Goal: Information Seeking & Learning: Learn about a topic

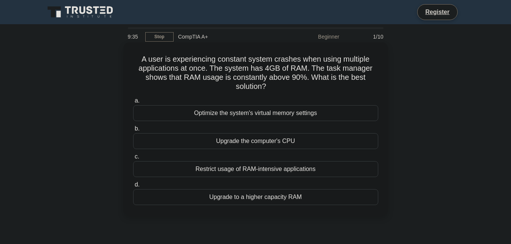
click at [257, 115] on div "Optimize the system's virtual memory settings" at bounding box center [255, 113] width 245 height 16
click at [133, 103] on input "a. Optimize the system's virtual memory settings" at bounding box center [133, 100] width 0 height 5
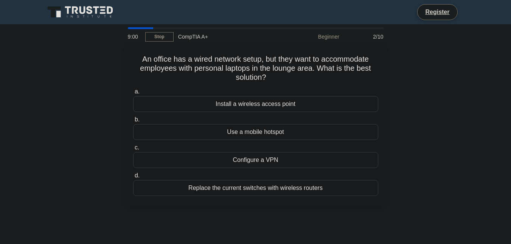
click at [271, 107] on div "Install a wireless access point" at bounding box center [255, 104] width 245 height 16
click at [133, 94] on input "a. Install a wireless access point" at bounding box center [133, 91] width 0 height 5
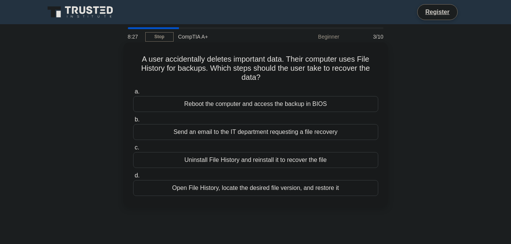
click at [235, 132] on div "Send an email to the IT department requesting a file recovery" at bounding box center [255, 132] width 245 height 16
click at [133, 122] on input "b. Send an email to the IT department requesting a file recovery" at bounding box center [133, 119] width 0 height 5
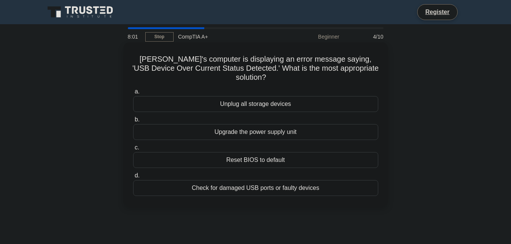
click at [252, 182] on div "Check for damaged USB ports or faulty devices" at bounding box center [255, 188] width 245 height 16
click at [133, 178] on input "d. Check for damaged USB ports or faulty devices" at bounding box center [133, 175] width 0 height 5
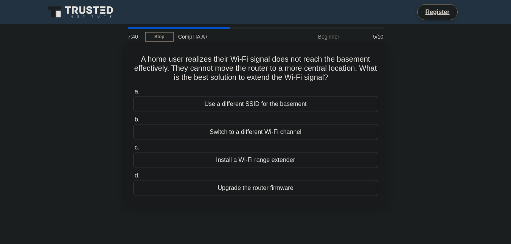
click at [254, 164] on div "Install a Wi-Fi range extender" at bounding box center [255, 160] width 245 height 16
click at [133, 150] on input "c. Install a Wi-Fi range extender" at bounding box center [133, 147] width 0 height 5
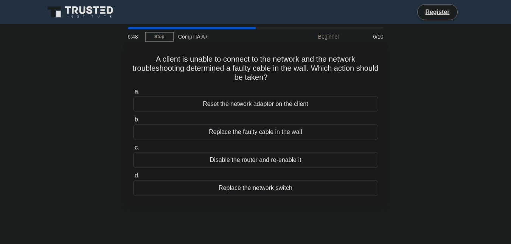
click at [263, 134] on div "Replace the faulty cable in the wall" at bounding box center [255, 132] width 245 height 16
click at [133, 122] on input "b. Replace the faulty cable in the wall" at bounding box center [133, 119] width 0 height 5
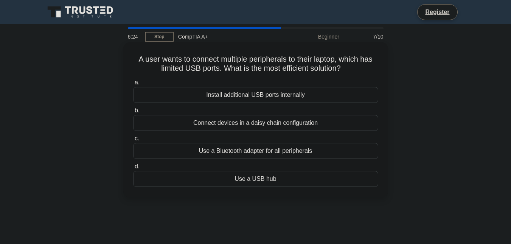
click at [260, 179] on div "Use a USB hub" at bounding box center [255, 179] width 245 height 16
click at [133, 169] on input "d. Use a USB hub" at bounding box center [133, 166] width 0 height 5
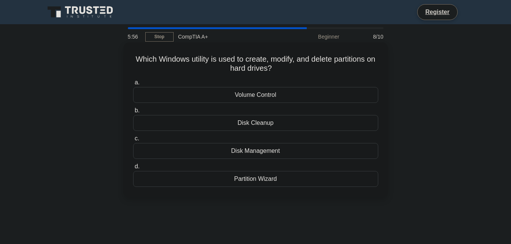
click at [256, 151] on div "Disk Management" at bounding box center [255, 151] width 245 height 16
click at [133, 141] on input "c. Disk Management" at bounding box center [133, 138] width 0 height 5
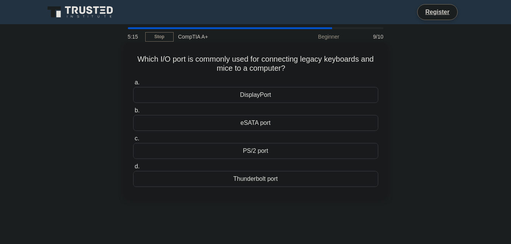
click at [266, 122] on div "eSATA port" at bounding box center [255, 123] width 245 height 16
click at [133, 113] on input "b. eSATA port" at bounding box center [133, 110] width 0 height 5
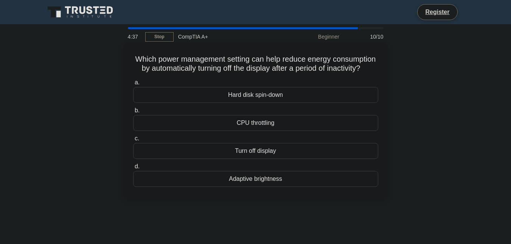
click at [253, 103] on div "Hard disk spin-down" at bounding box center [255, 95] width 245 height 16
click at [133, 85] on input "a. Hard disk spin-down" at bounding box center [133, 82] width 0 height 5
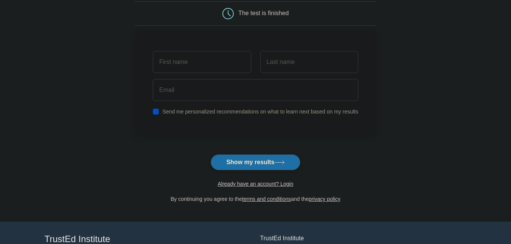
scroll to position [76, 0]
drag, startPoint x: 237, startPoint y: 161, endPoint x: 138, endPoint y: 127, distance: 104.7
click at [133, 143] on main "Wait, there is more! Continue to see your result The test is finished and the" at bounding box center [255, 85] width 511 height 272
click at [156, 113] on input "checkbox" at bounding box center [156, 111] width 6 height 6
checkbox input "false"
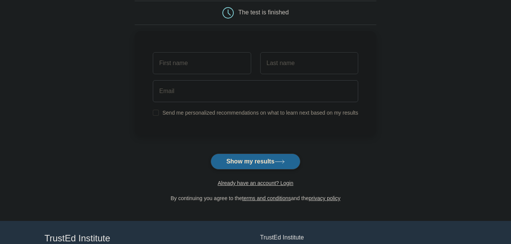
click at [250, 166] on button "Show my results" at bounding box center [255, 162] width 89 height 16
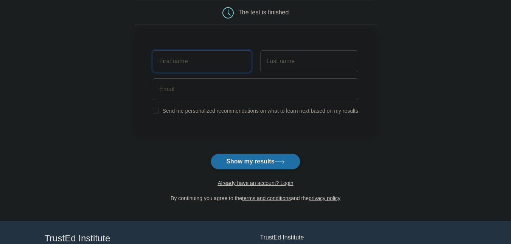
click at [192, 56] on input "text" at bounding box center [202, 61] width 98 height 22
click at [196, 62] on input "text" at bounding box center [202, 61] width 98 height 22
type input "s"
type input "Sphiwe"
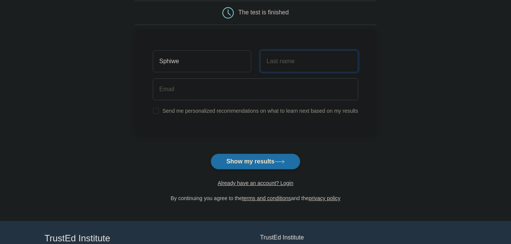
click at [270, 68] on input "text" at bounding box center [309, 61] width 98 height 22
type input "Sibisi"
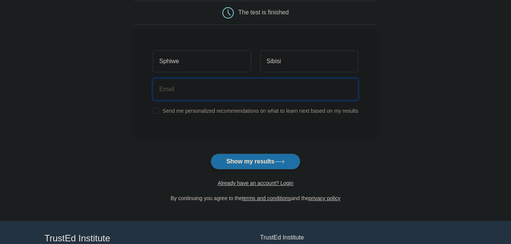
click at [217, 96] on input "email" at bounding box center [255, 89] width 205 height 22
type input "sphiwejsibisi@gmail.com"
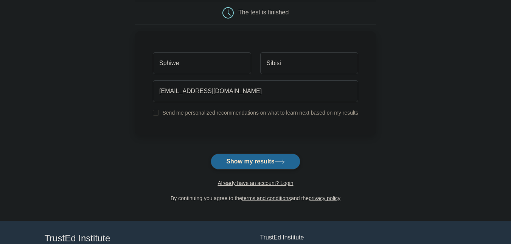
click at [245, 160] on button "Show my results" at bounding box center [255, 162] width 89 height 16
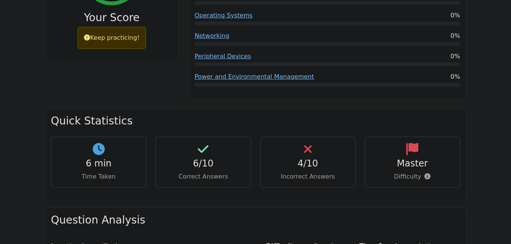
scroll to position [340, 0]
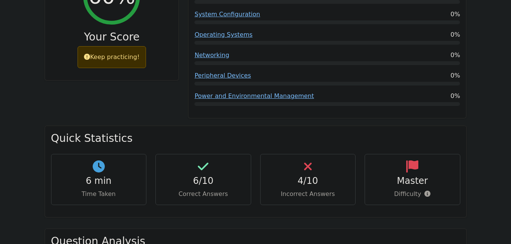
click at [312, 160] on div "4/10 Incorrect Answers" at bounding box center [308, 179] width 96 height 51
click at [424, 191] on icon at bounding box center [427, 194] width 6 height 6
click at [85, 176] on h4 "6 min" at bounding box center [98, 181] width 83 height 11
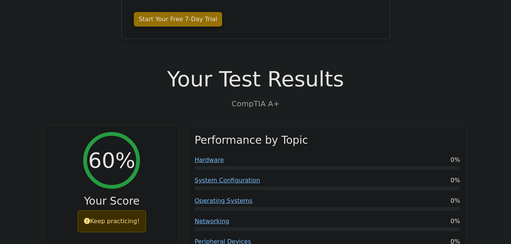
scroll to position [189, 0]
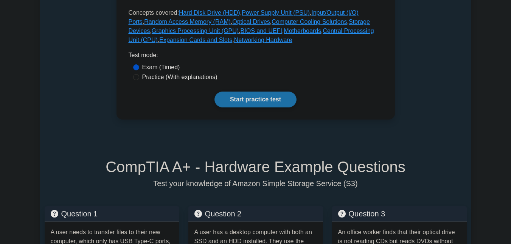
scroll to position [378, 0]
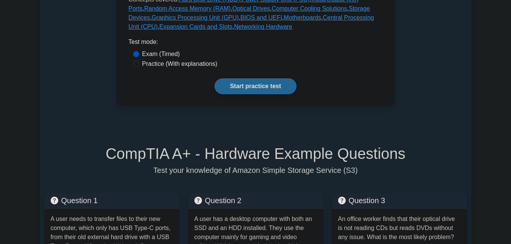
click at [226, 78] on link "Start practice test" at bounding box center [255, 86] width 82 height 16
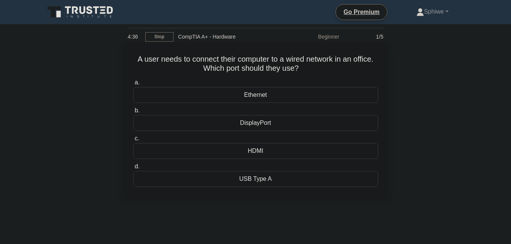
click at [281, 96] on div "Ethernet" at bounding box center [255, 95] width 245 height 16
click at [133, 85] on input "a. Ethernet" at bounding box center [133, 82] width 0 height 5
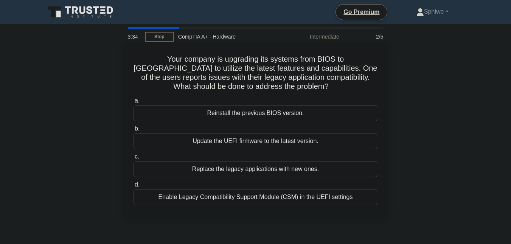
click at [242, 140] on div "Update the UEFI firmware to the latest version." at bounding box center [255, 141] width 245 height 16
click at [133, 131] on input "b. Update the UEFI firmware to the latest version." at bounding box center [133, 128] width 0 height 5
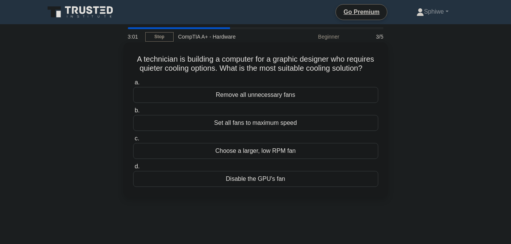
click at [260, 151] on div "Choose a larger, low RPM fan" at bounding box center [255, 151] width 245 height 16
click at [133, 141] on input "c. Choose a larger, low RPM fan" at bounding box center [133, 138] width 0 height 5
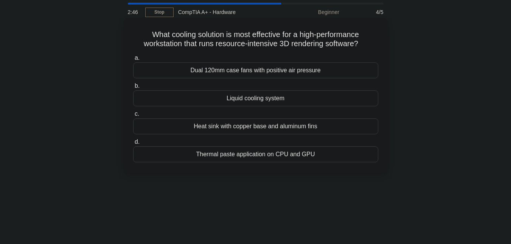
scroll to position [38, 0]
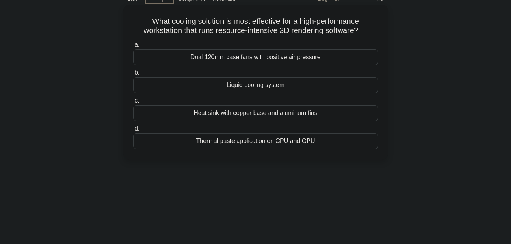
click at [244, 87] on div "Liquid cooling system" at bounding box center [255, 85] width 245 height 16
click at [133, 75] on input "b. Liquid cooling system" at bounding box center [133, 72] width 0 height 5
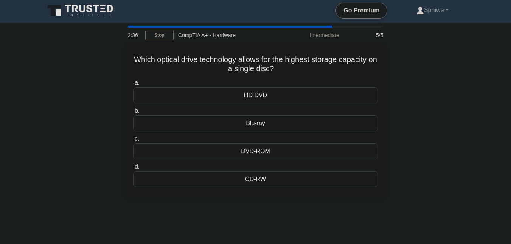
scroll to position [0, 0]
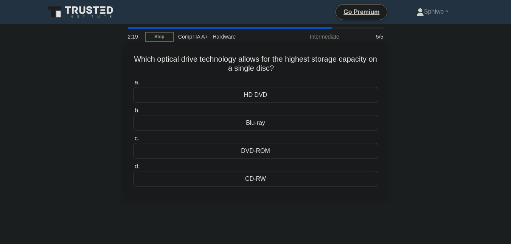
click at [262, 147] on div "DVD-ROM" at bounding box center [255, 151] width 245 height 16
click at [133, 141] on input "c. DVD-ROM" at bounding box center [133, 138] width 0 height 5
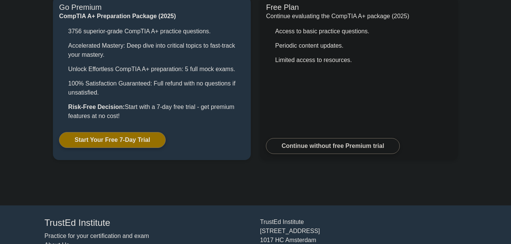
scroll to position [113, 0]
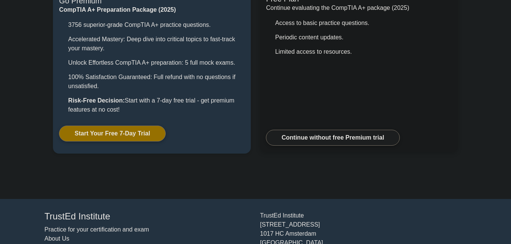
click at [297, 141] on link "Continue without free Premium trial" at bounding box center [333, 138] width 134 height 16
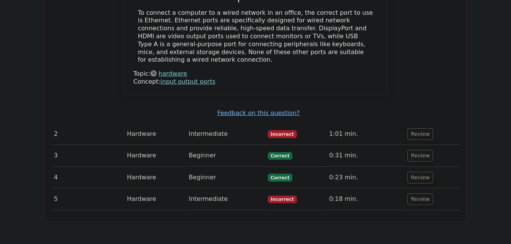
scroll to position [832, 0]
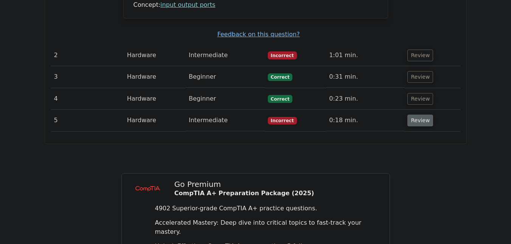
click at [414, 115] on button "Review" at bounding box center [420, 121] width 26 height 12
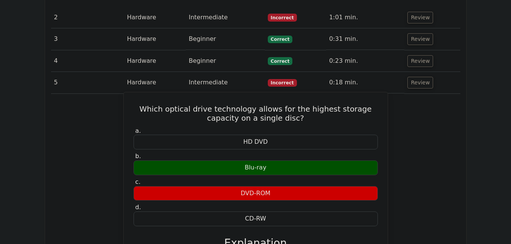
scroll to position [756, 0]
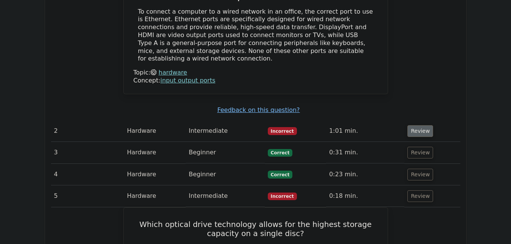
click at [413, 125] on button "Review" at bounding box center [420, 131] width 26 height 12
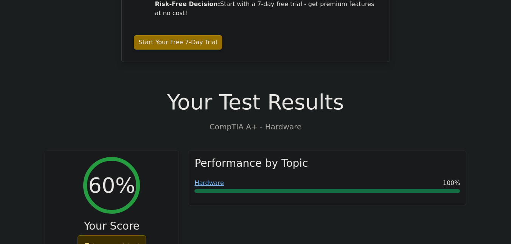
scroll to position [340, 0]
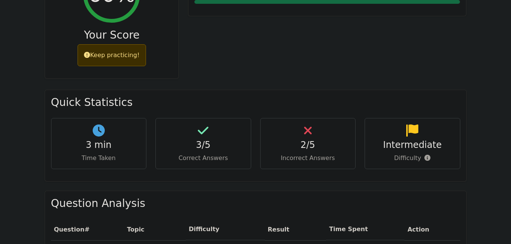
click at [126, 44] on div "Keep practicing!" at bounding box center [112, 55] width 68 height 22
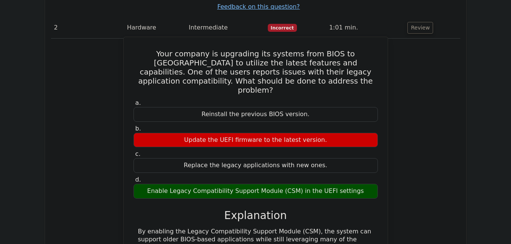
scroll to position [794, 0]
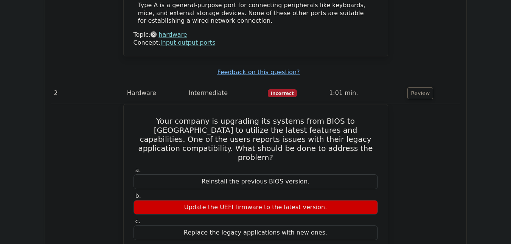
click at [213, 82] on td "Intermediate" at bounding box center [225, 93] width 79 height 22
click at [140, 82] on td "Hardware" at bounding box center [155, 93] width 62 height 22
click at [410, 87] on button "Review" at bounding box center [420, 93] width 26 height 12
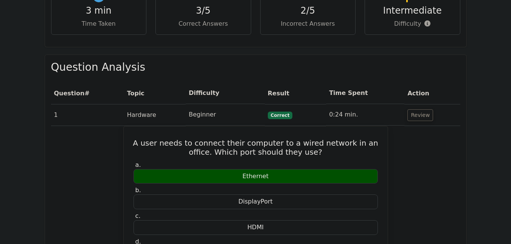
scroll to position [454, 0]
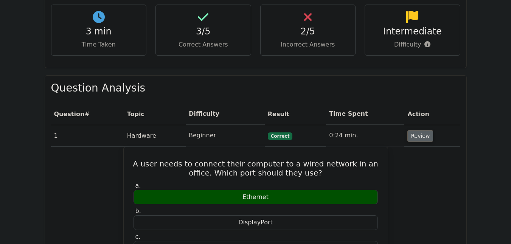
click at [418, 130] on button "Review" at bounding box center [420, 136] width 26 height 12
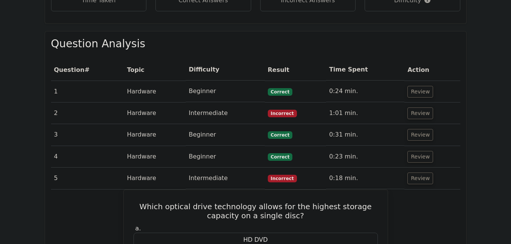
scroll to position [567, 0]
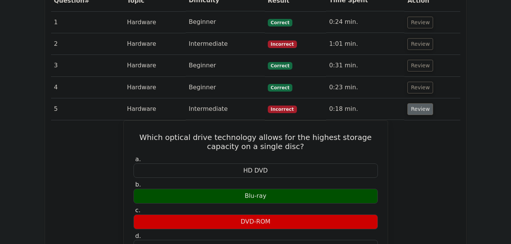
click at [418, 103] on button "Review" at bounding box center [420, 109] width 26 height 12
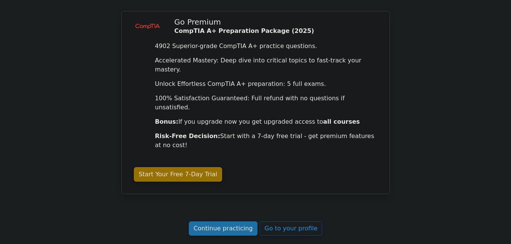
scroll to position [719, 0]
click at [245, 221] on link "Continue practicing" at bounding box center [223, 228] width 69 height 14
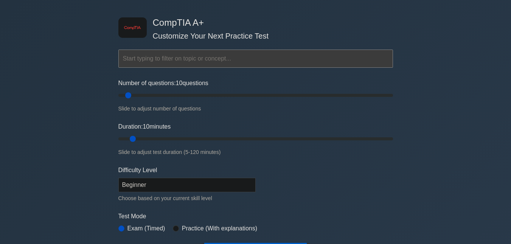
scroll to position [38, 0]
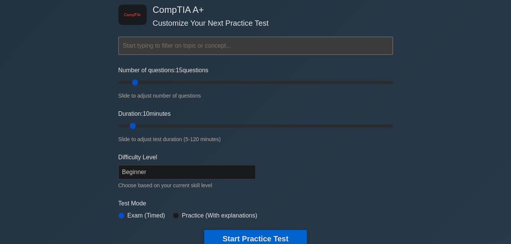
type input "10"
click at [128, 85] on input "Number of questions: 10 questions" at bounding box center [255, 82] width 275 height 9
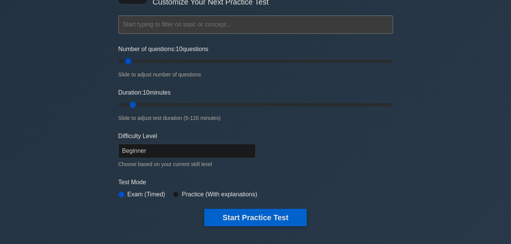
scroll to position [76, 0]
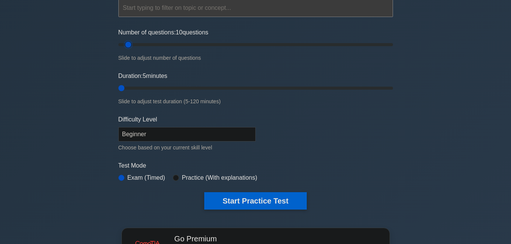
drag, startPoint x: 134, startPoint y: 89, endPoint x: 125, endPoint y: 90, distance: 8.5
type input "5"
click at [125, 90] on input "Duration: 5 minutes" at bounding box center [255, 88] width 275 height 9
click at [136, 132] on select "Beginner Intermediate Expert" at bounding box center [186, 134] width 137 height 14
select select "intermediate"
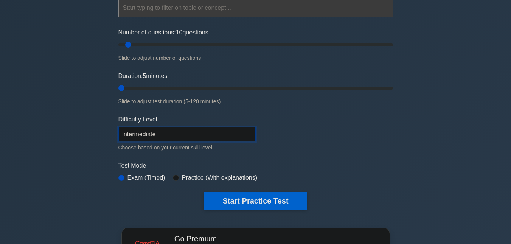
click at [118, 127] on select "Beginner Intermediate Expert" at bounding box center [186, 134] width 137 height 14
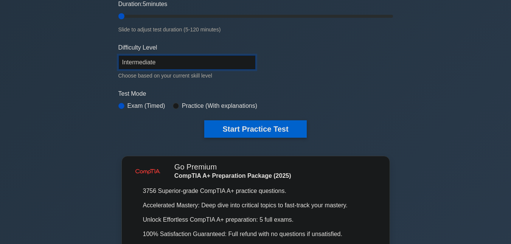
scroll to position [189, 0]
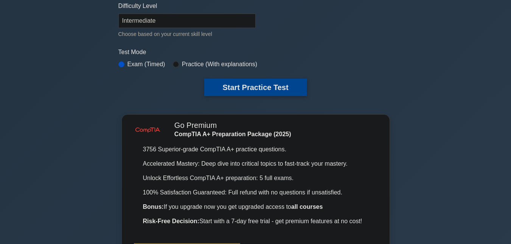
click at [235, 88] on button "Start Practice Test" at bounding box center [255, 87] width 102 height 17
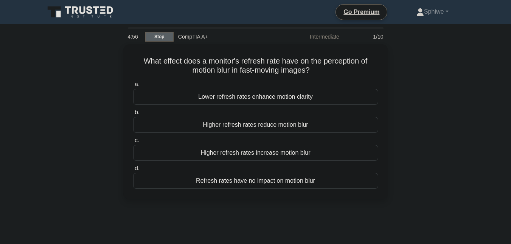
click at [160, 35] on link "Stop" at bounding box center [159, 36] width 28 height 9
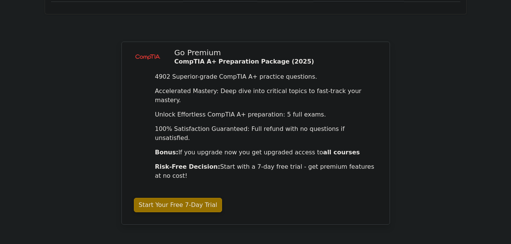
scroll to position [655, 0]
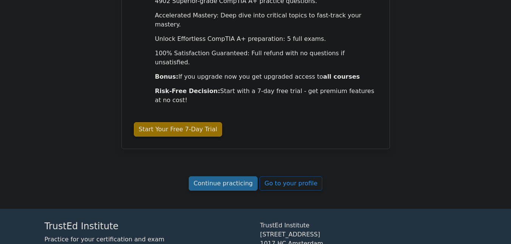
click at [236, 176] on link "Continue practicing" at bounding box center [223, 183] width 69 height 14
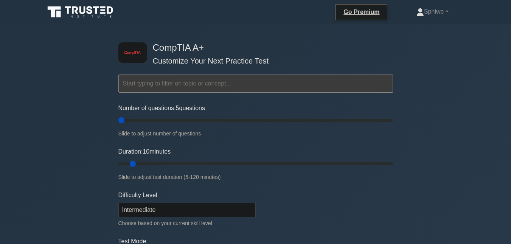
type input "5"
click at [122, 119] on input "Number of questions: 5 questions" at bounding box center [255, 120] width 275 height 9
drag, startPoint x: 126, startPoint y: 162, endPoint x: 112, endPoint y: 160, distance: 13.3
type input "5"
click at [118, 160] on input "Duration: 5 minutes" at bounding box center [255, 163] width 275 height 9
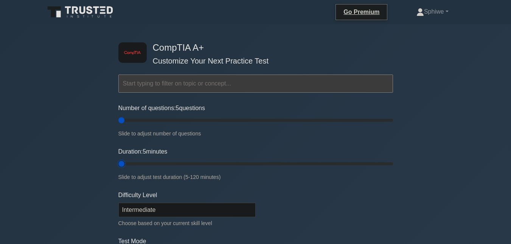
scroll to position [113, 0]
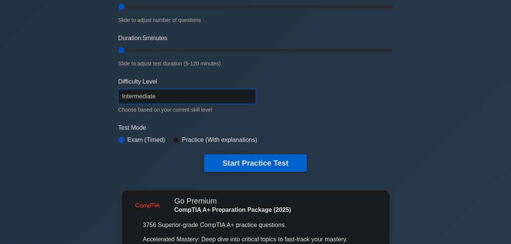
click at [158, 97] on select "Beginner Intermediate Expert" at bounding box center [186, 96] width 137 height 14
select select "expert"
click at [118, 89] on select "Beginner Intermediate Expert" at bounding box center [186, 96] width 137 height 14
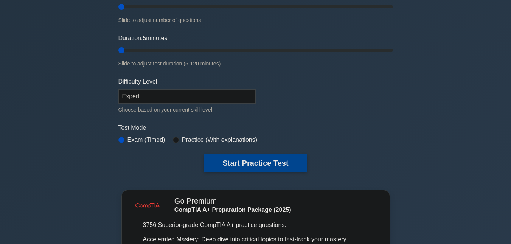
click at [233, 167] on button "Start Practice Test" at bounding box center [255, 162] width 102 height 17
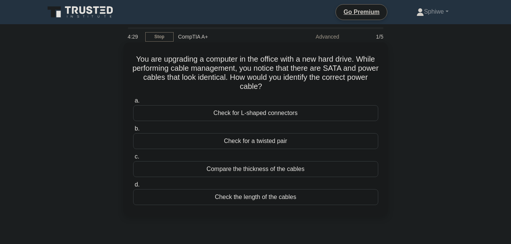
click at [257, 199] on div "Check the length of the cables" at bounding box center [255, 197] width 245 height 16
click at [133, 187] on input "d. Check the length of the cables" at bounding box center [133, 184] width 0 height 5
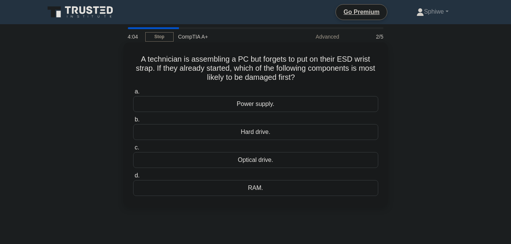
click at [226, 163] on div "Optical drive." at bounding box center [255, 160] width 245 height 16
click at [133, 150] on input "c. Optical drive." at bounding box center [133, 147] width 0 height 5
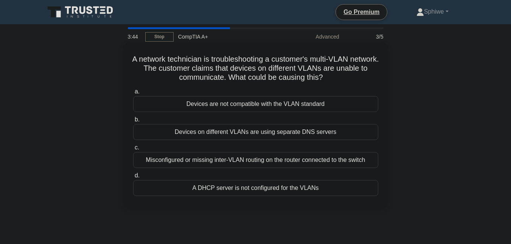
click at [231, 131] on div "Devices on different VLANs are using separate DNS servers" at bounding box center [255, 132] width 245 height 16
click at [133, 122] on input "b. Devices on different VLANs are using separate DNS servers" at bounding box center [133, 119] width 0 height 5
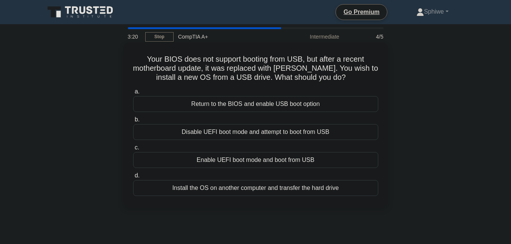
click at [225, 162] on div "Enable UEFI boot mode and boot from USB" at bounding box center [255, 160] width 245 height 16
click at [133, 150] on input "c. Enable UEFI boot mode and boot from USB" at bounding box center [133, 147] width 0 height 5
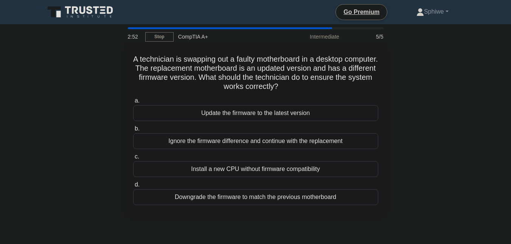
click at [262, 172] on div "Install a new CPU without firmware compatibility" at bounding box center [255, 169] width 245 height 16
click at [133, 159] on input "c. Install a new CPU without firmware compatibility" at bounding box center [133, 156] width 0 height 5
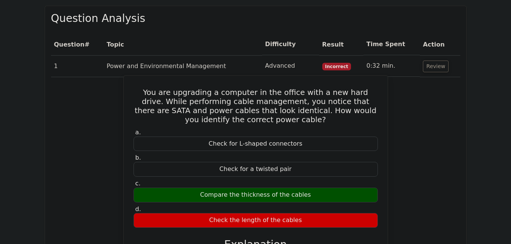
scroll to position [530, 0]
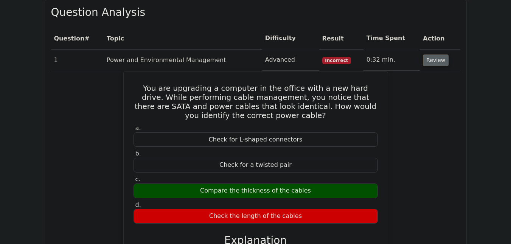
click at [424, 54] on button "Review" at bounding box center [436, 60] width 26 height 12
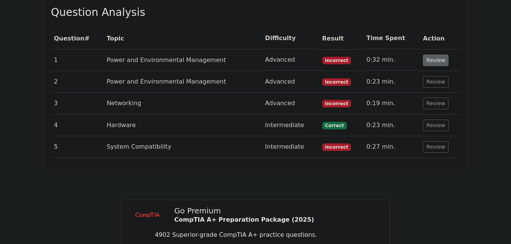
click at [432, 54] on button "Review" at bounding box center [436, 60] width 26 height 12
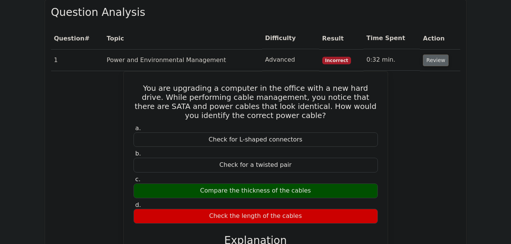
click at [432, 54] on button "Review" at bounding box center [436, 60] width 26 height 12
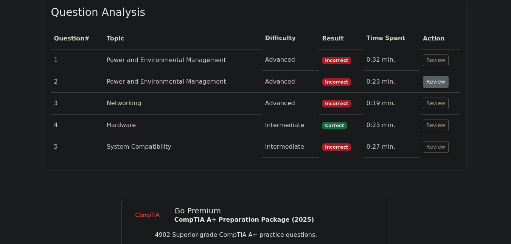
click at [428, 76] on button "Review" at bounding box center [436, 82] width 26 height 12
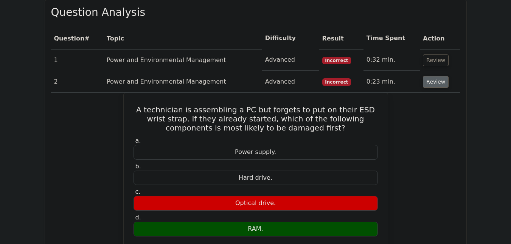
click at [428, 76] on button "Review" at bounding box center [436, 82] width 26 height 12
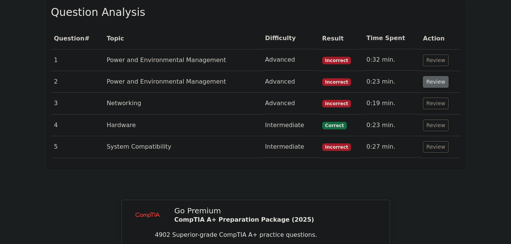
click at [428, 76] on button "Review" at bounding box center [436, 82] width 26 height 12
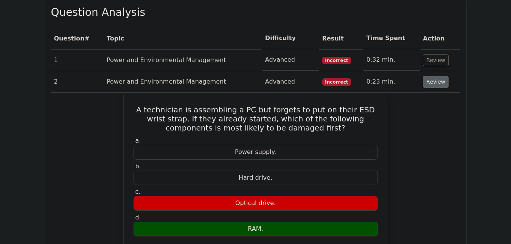
click at [433, 76] on button "Review" at bounding box center [436, 82] width 26 height 12
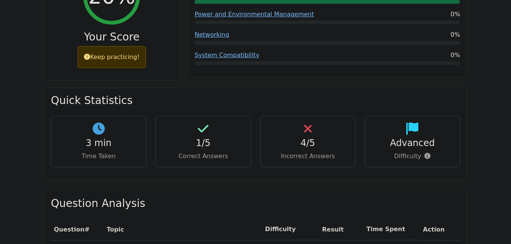
scroll to position [265, 0]
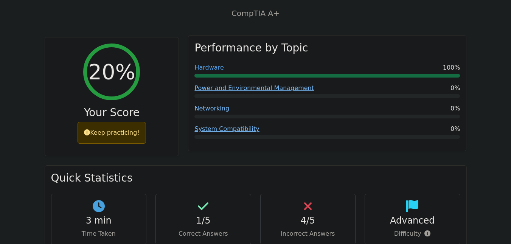
click at [211, 64] on link "Hardware" at bounding box center [208, 67] width 29 height 7
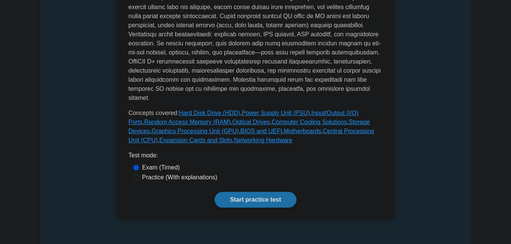
scroll to position [303, 0]
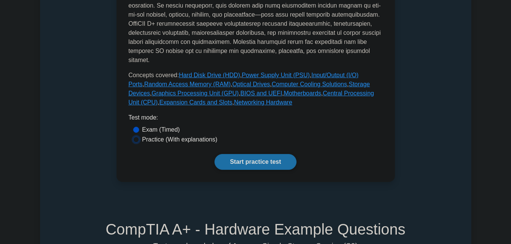
click at [137, 137] on input "Practice (With explanations)" at bounding box center [136, 140] width 6 height 6
radio input "true"
click at [266, 154] on link "Start practice test" at bounding box center [255, 162] width 82 height 16
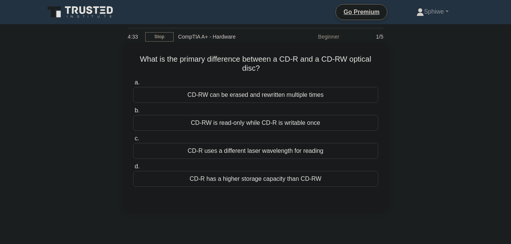
click at [271, 126] on div "CD-RW is read-only while CD-R is writable once" at bounding box center [255, 123] width 245 height 16
click at [133, 113] on input "b. CD-RW is read-only while CD-R is writable once" at bounding box center [133, 110] width 0 height 5
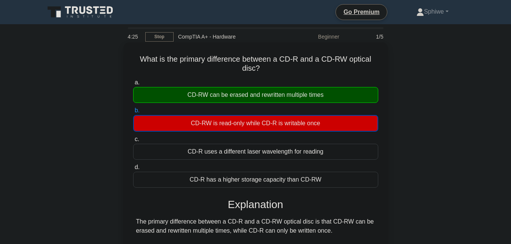
click at [271, 97] on div "CD-RW can be erased and rewritten multiple times" at bounding box center [255, 95] width 245 height 16
click at [133, 85] on input "a. CD-RW can be erased and rewritten multiple times" at bounding box center [133, 82] width 0 height 5
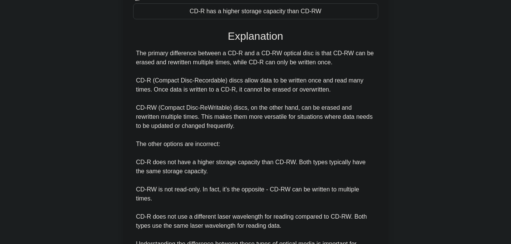
scroll to position [250, 0]
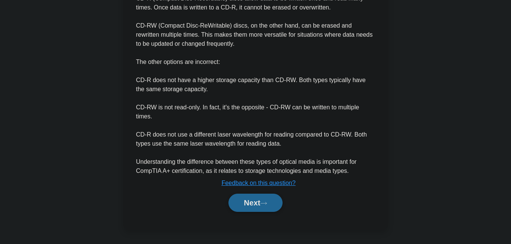
click at [249, 203] on button "Next" at bounding box center [255, 203] width 54 height 18
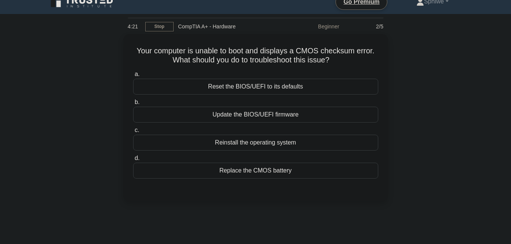
scroll to position [0, 0]
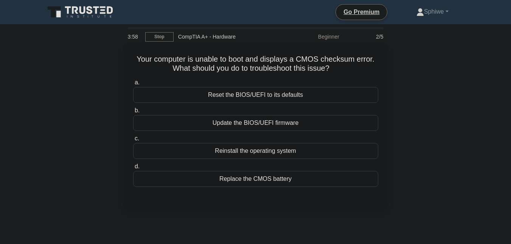
click at [261, 183] on div "Replace the CMOS battery" at bounding box center [255, 179] width 245 height 16
click at [133, 169] on input "d. Replace the CMOS battery" at bounding box center [133, 166] width 0 height 5
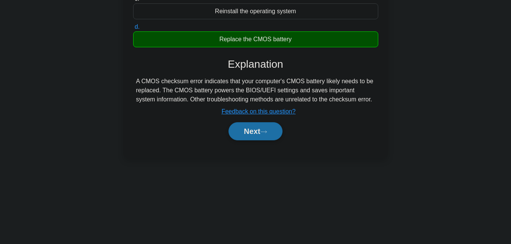
scroll to position [151, 0]
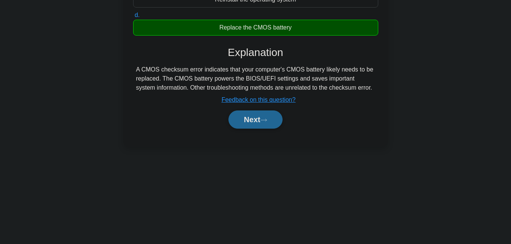
click at [251, 123] on button "Next" at bounding box center [255, 119] width 54 height 18
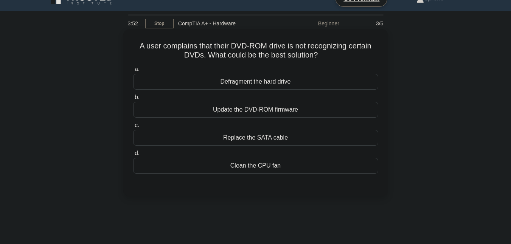
scroll to position [0, 0]
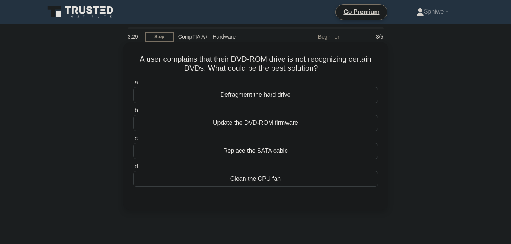
click at [265, 126] on div "Update the DVD-ROM firmware" at bounding box center [255, 123] width 245 height 16
click at [133, 113] on input "b. Update the DVD-ROM firmware" at bounding box center [133, 110] width 0 height 5
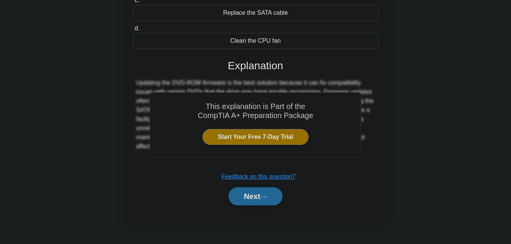
scroll to position [151, 0]
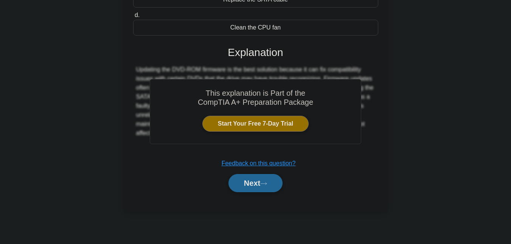
click at [251, 184] on button "Next" at bounding box center [255, 183] width 54 height 18
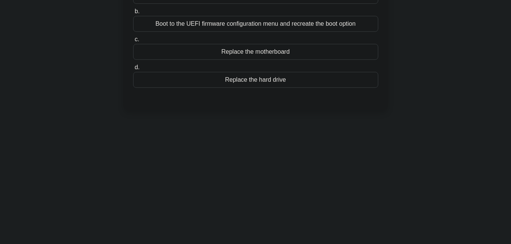
scroll to position [0, 0]
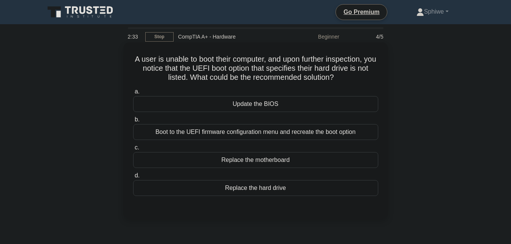
click at [238, 131] on div "Boot to the UEFI firmware configuration menu and recreate the boot option" at bounding box center [255, 132] width 245 height 16
click at [133, 122] on input "b. Boot to the UEFI firmware configuration menu and recreate the boot option" at bounding box center [133, 119] width 0 height 5
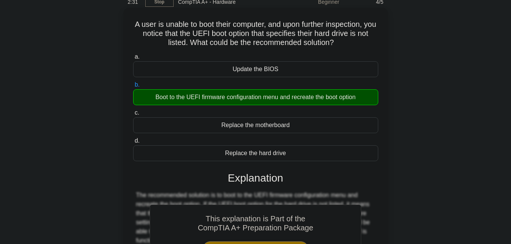
scroll to position [113, 0]
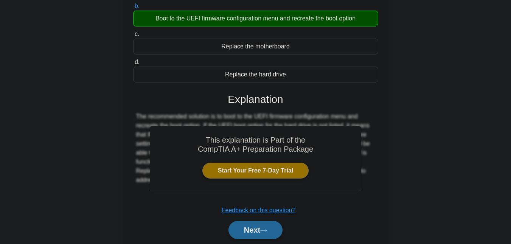
click at [245, 232] on button "Next" at bounding box center [255, 230] width 54 height 18
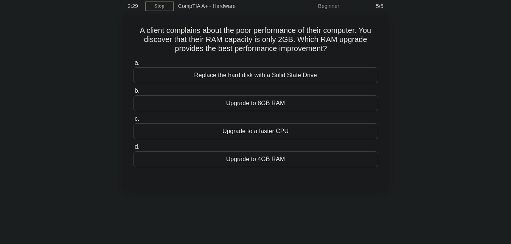
scroll to position [0, 0]
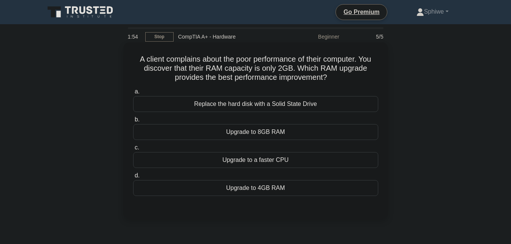
click at [245, 162] on div "Upgrade to a faster CPU" at bounding box center [255, 160] width 245 height 16
click at [133, 150] on input "c. Upgrade to a faster CPU" at bounding box center [133, 147] width 0 height 5
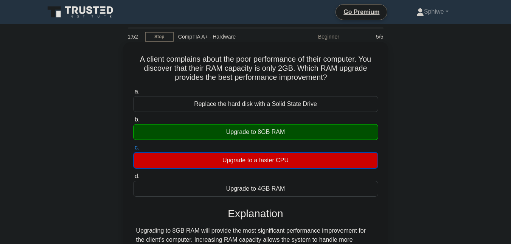
click at [247, 133] on div "Upgrade to 8GB RAM" at bounding box center [255, 132] width 245 height 16
click at [133, 122] on input "b. Upgrade to 8GB RAM" at bounding box center [133, 119] width 0 height 5
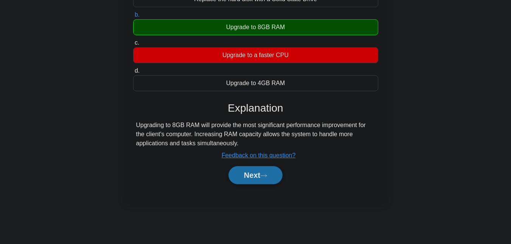
scroll to position [165, 0]
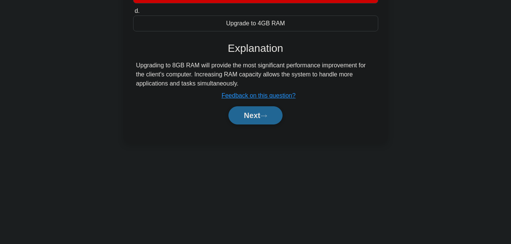
click at [249, 119] on button "Next" at bounding box center [255, 115] width 54 height 18
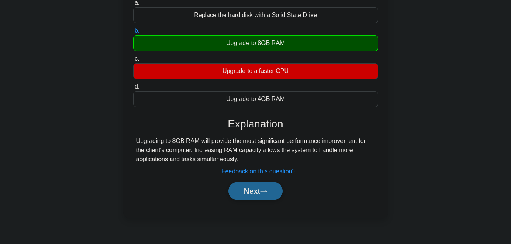
scroll to position [64, 0]
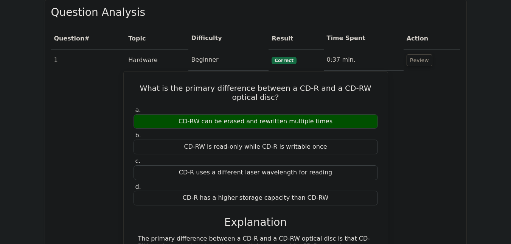
scroll to position [492, 0]
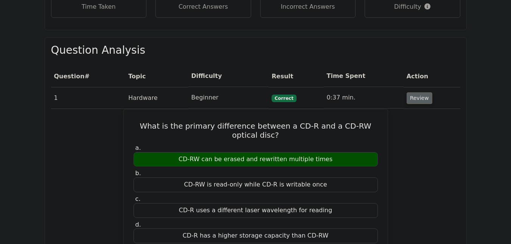
click at [410, 92] on button "Review" at bounding box center [420, 98] width 26 height 12
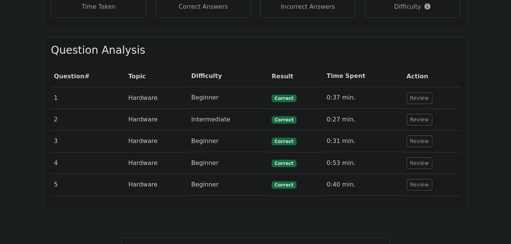
click at [205, 87] on td "Beginner" at bounding box center [228, 98] width 81 height 22
click at [416, 92] on button "Review" at bounding box center [420, 98] width 26 height 12
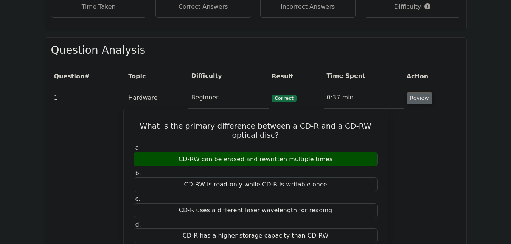
click at [416, 92] on button "Review" at bounding box center [420, 98] width 26 height 12
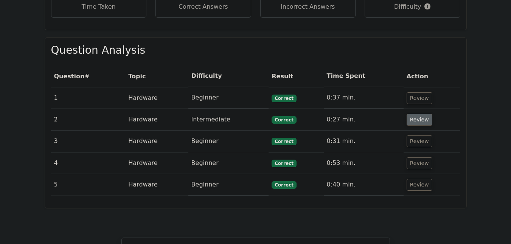
click at [416, 114] on button "Review" at bounding box center [420, 120] width 26 height 12
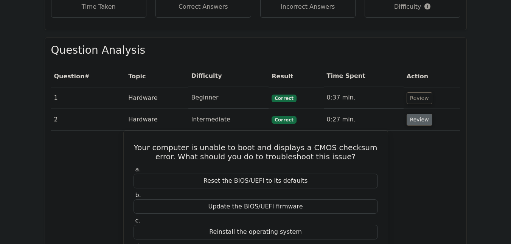
click at [416, 114] on button "Review" at bounding box center [420, 120] width 26 height 12
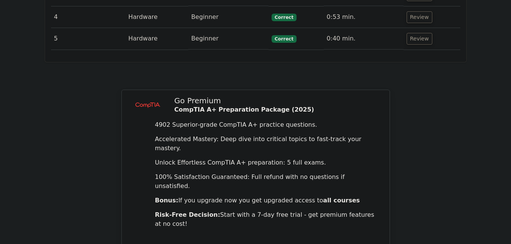
scroll to position [756, 0]
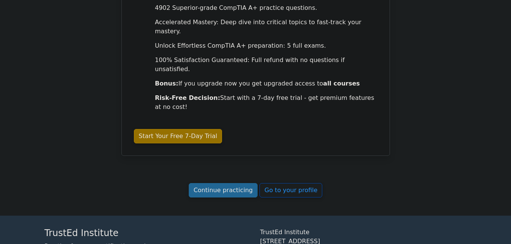
click at [232, 183] on link "Continue practicing" at bounding box center [223, 190] width 69 height 14
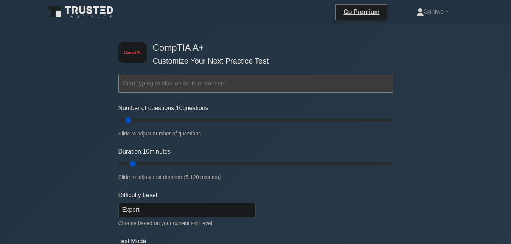
scroll to position [38, 0]
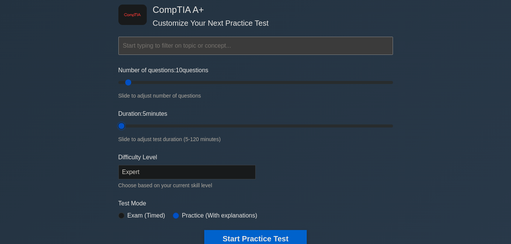
drag, startPoint x: 133, startPoint y: 127, endPoint x: 112, endPoint y: 125, distance: 20.9
type input "5"
click at [118, 125] on input "Duration: 5 minutes" at bounding box center [255, 125] width 275 height 9
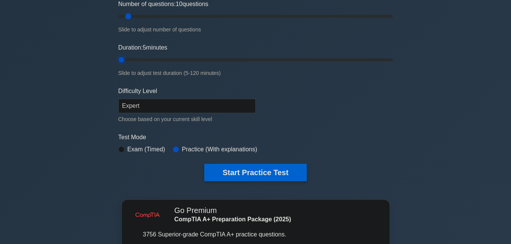
scroll to position [113, 0]
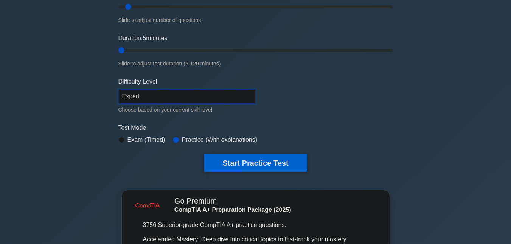
click at [137, 95] on select "Beginner Intermediate Expert" at bounding box center [186, 96] width 137 height 14
select select "intermediate"
click at [118, 89] on select "Beginner Intermediate Expert" at bounding box center [186, 96] width 137 height 14
click at [125, 140] on div "Exam (Timed)" at bounding box center [141, 139] width 47 height 9
click at [120, 138] on input "radio" at bounding box center [121, 140] width 6 height 6
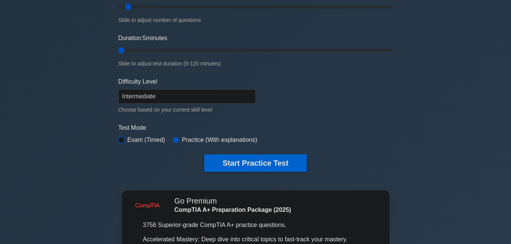
radio input "true"
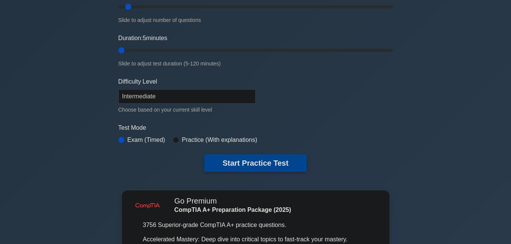
click at [231, 159] on button "Start Practice Test" at bounding box center [255, 162] width 102 height 17
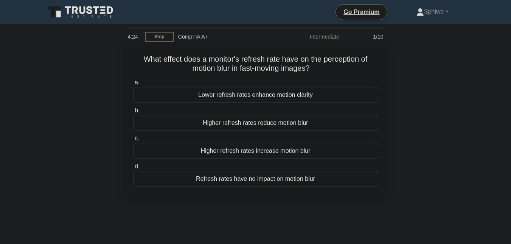
click at [229, 96] on div "Lower refresh rates enhance motion clarity" at bounding box center [255, 95] width 245 height 16
click at [133, 85] on input "a. Lower refresh rates enhance motion clarity" at bounding box center [133, 82] width 0 height 5
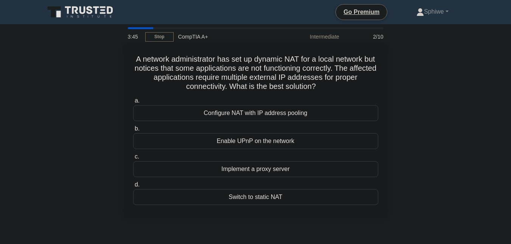
click at [236, 113] on div "Configure NAT with IP address pooling" at bounding box center [255, 113] width 245 height 16
click at [133, 103] on input "a. Configure NAT with IP address pooling" at bounding box center [133, 100] width 0 height 5
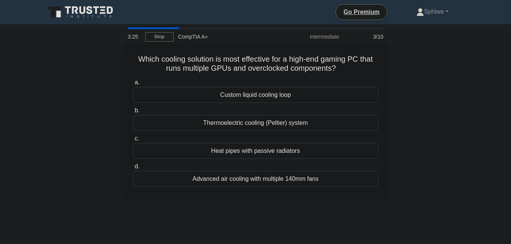
click at [240, 182] on div "Advanced air cooling with multiple 140mm fans" at bounding box center [255, 179] width 245 height 16
click at [133, 169] on input "d. Advanced air cooling with multiple 140mm fans" at bounding box center [133, 166] width 0 height 5
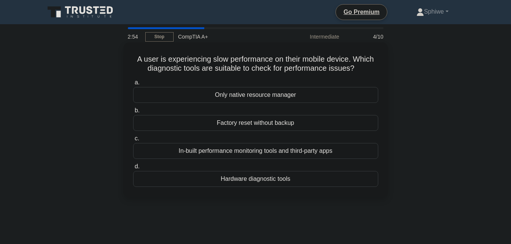
click at [252, 97] on div "Only native resource manager" at bounding box center [255, 95] width 245 height 16
click at [133, 85] on input "a. Only native resource manager" at bounding box center [133, 82] width 0 height 5
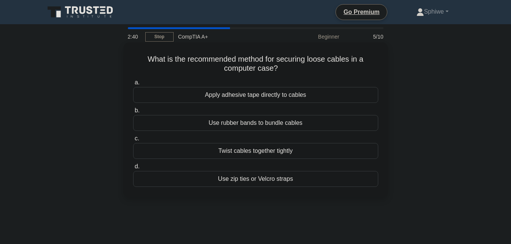
click at [257, 179] on div "Use zip ties or Velcro straps" at bounding box center [255, 179] width 245 height 16
click at [133, 169] on input "d. Use zip ties or Velcro straps" at bounding box center [133, 166] width 0 height 5
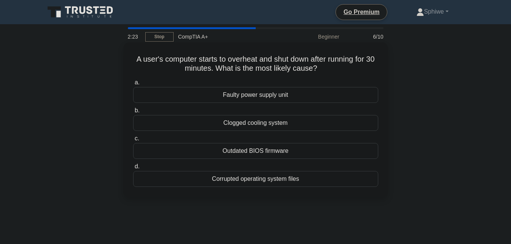
click at [253, 182] on div "Corrupted operating system files" at bounding box center [255, 179] width 245 height 16
click at [133, 169] on input "d. Corrupted operating system files" at bounding box center [133, 166] width 0 height 5
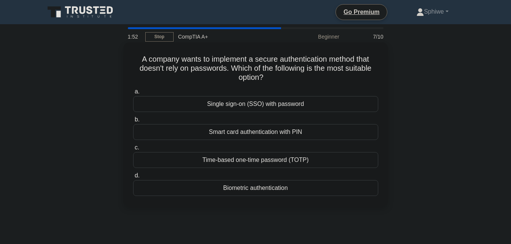
click at [266, 163] on div "Time-based one-time password (TOTP)" at bounding box center [255, 160] width 245 height 16
click at [133, 150] on input "c. Time-based one-time password (TOTP)" at bounding box center [133, 147] width 0 height 5
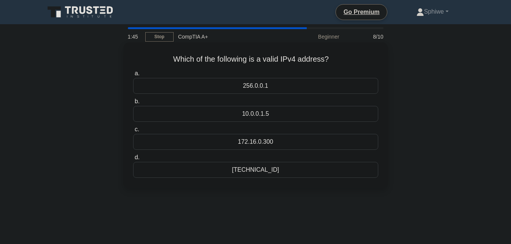
click at [256, 171] on div "[TECHNICAL_ID]" at bounding box center [255, 170] width 245 height 16
click at [133, 160] on input "d. 192.168.0.1" at bounding box center [133, 157] width 0 height 5
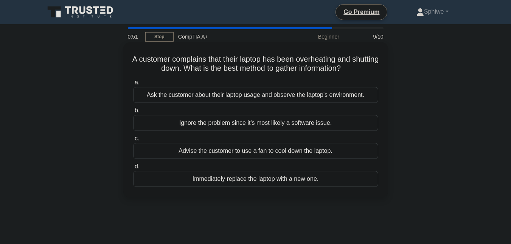
click at [241, 154] on div "Advise the customer to use a fan to cool down the laptop." at bounding box center [255, 151] width 245 height 16
click at [133, 141] on input "c. Advise the customer to use a fan to cool down the laptop." at bounding box center [133, 138] width 0 height 5
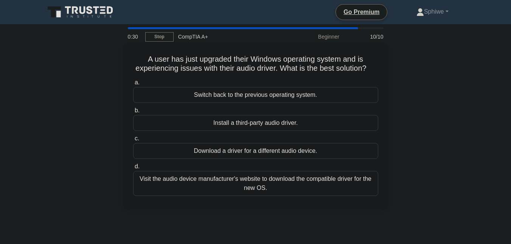
click at [221, 194] on div "Visit the audio device manufacturer's website to download the compatible driver…" at bounding box center [255, 183] width 245 height 25
click at [133, 169] on input "d. Visit the audio device manufacturer's website to download the compatible dri…" at bounding box center [133, 166] width 0 height 5
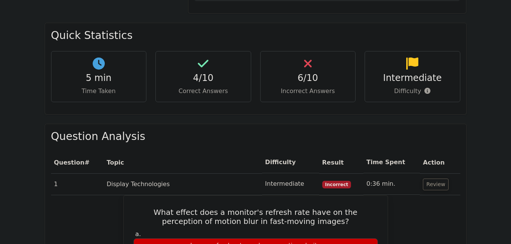
scroll to position [605, 0]
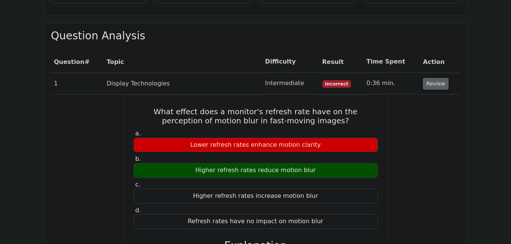
click at [432, 78] on button "Review" at bounding box center [436, 84] width 26 height 12
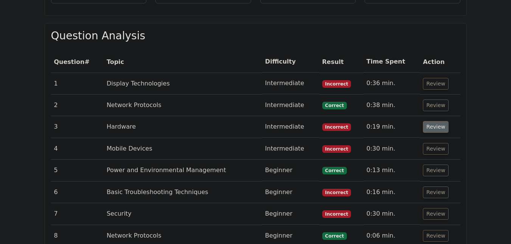
click at [437, 121] on button "Review" at bounding box center [436, 127] width 26 height 12
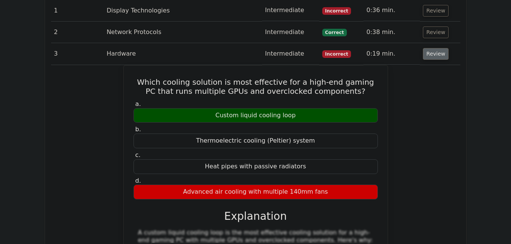
scroll to position [681, 0]
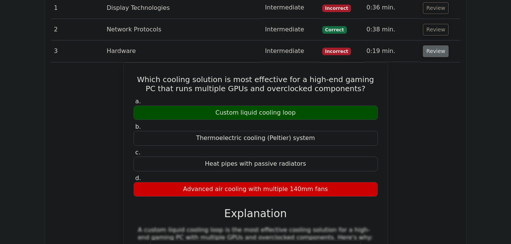
click at [432, 45] on button "Review" at bounding box center [436, 51] width 26 height 12
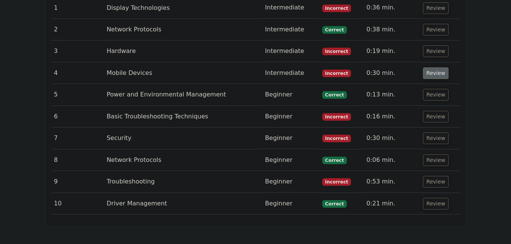
click at [429, 67] on button "Review" at bounding box center [436, 73] width 26 height 12
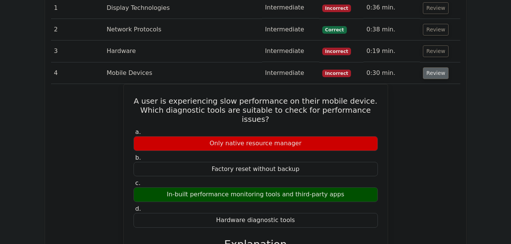
click at [436, 67] on button "Review" at bounding box center [436, 73] width 26 height 12
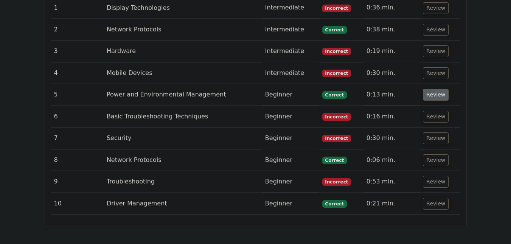
click at [435, 89] on button "Review" at bounding box center [436, 95] width 26 height 12
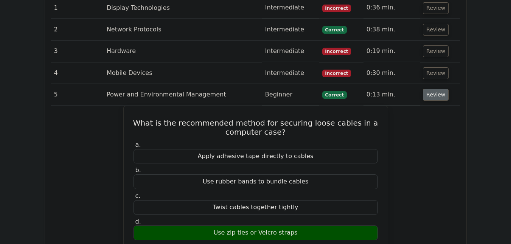
click at [435, 89] on button "Review" at bounding box center [436, 95] width 26 height 12
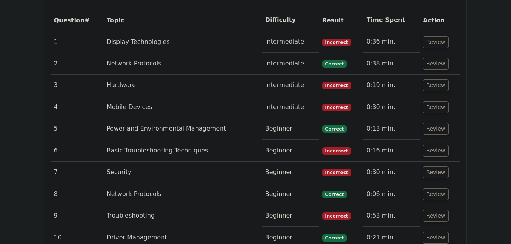
scroll to position [605, 0]
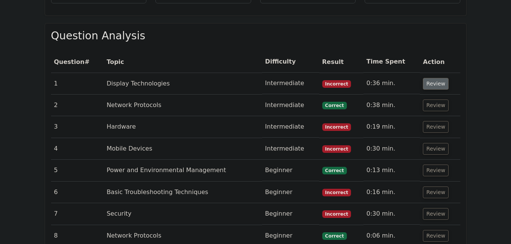
click at [441, 78] on button "Review" at bounding box center [436, 84] width 26 height 12
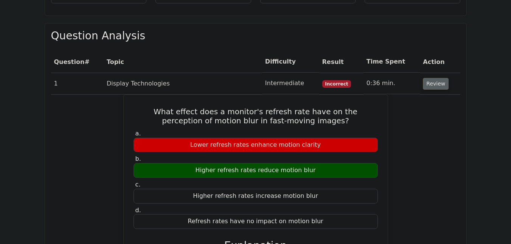
click at [441, 78] on button "Review" at bounding box center [436, 84] width 26 height 12
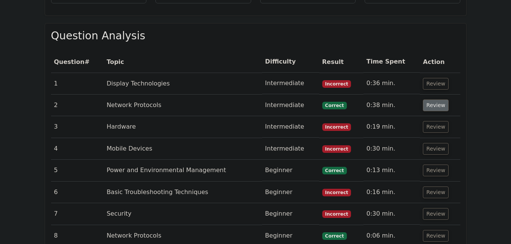
click at [433, 99] on button "Review" at bounding box center [436, 105] width 26 height 12
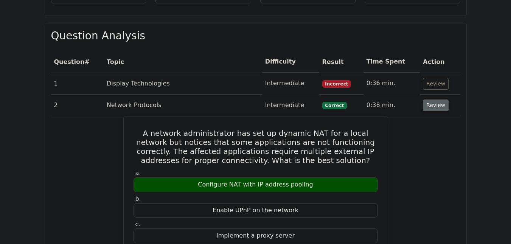
click at [433, 99] on button "Review" at bounding box center [436, 105] width 26 height 12
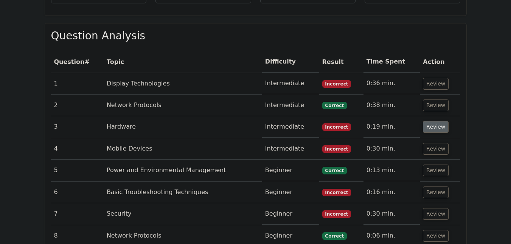
click at [428, 121] on button "Review" at bounding box center [436, 127] width 26 height 12
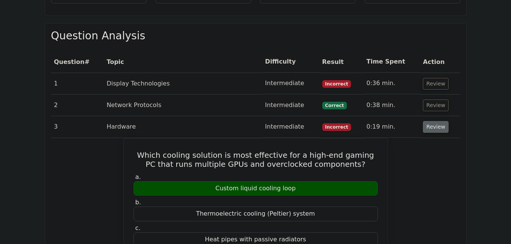
click at [428, 121] on button "Review" at bounding box center [436, 127] width 26 height 12
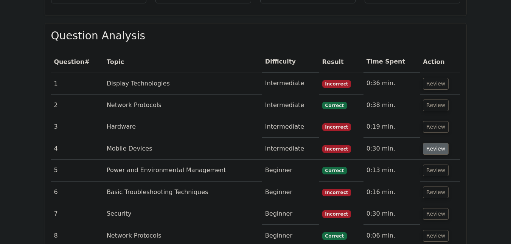
click at [431, 143] on button "Review" at bounding box center [436, 149] width 26 height 12
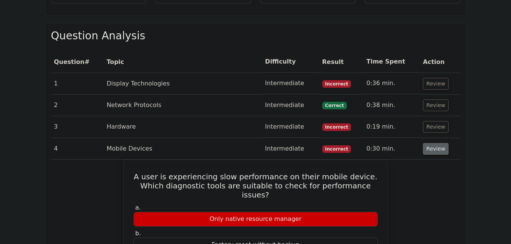
click at [431, 143] on button "Review" at bounding box center [436, 149] width 26 height 12
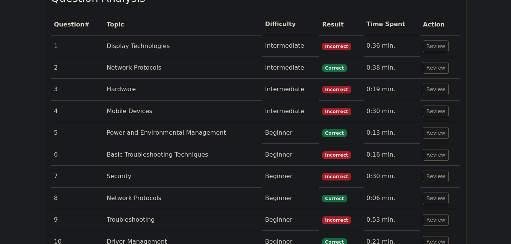
scroll to position [643, 0]
click at [430, 127] on button "Review" at bounding box center [436, 133] width 26 height 12
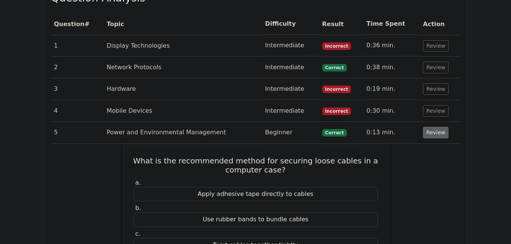
click at [430, 127] on button "Review" at bounding box center [436, 133] width 26 height 12
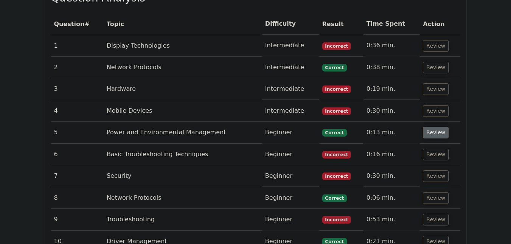
scroll to position [719, 0]
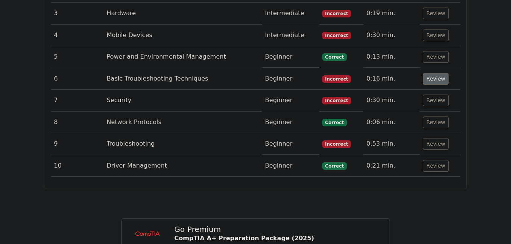
click at [428, 73] on button "Review" at bounding box center [436, 79] width 26 height 12
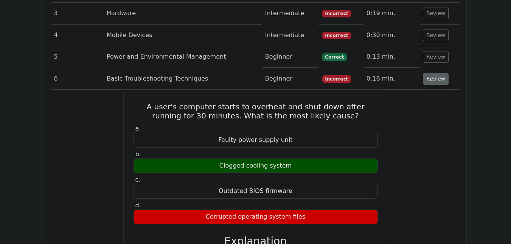
click at [427, 73] on button "Review" at bounding box center [436, 79] width 26 height 12
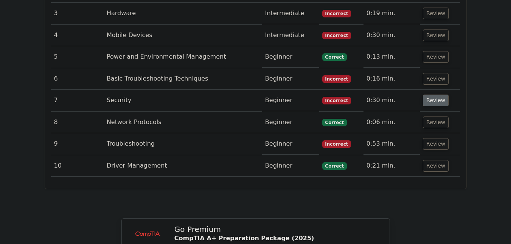
click at [426, 95] on button "Review" at bounding box center [436, 101] width 26 height 12
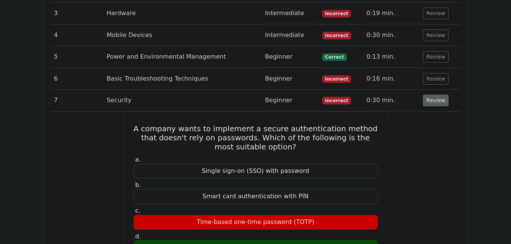
click at [431, 95] on button "Review" at bounding box center [436, 101] width 26 height 12
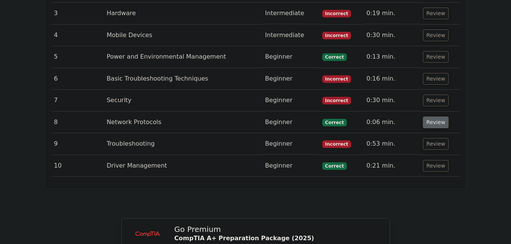
click at [432, 116] on button "Review" at bounding box center [436, 122] width 26 height 12
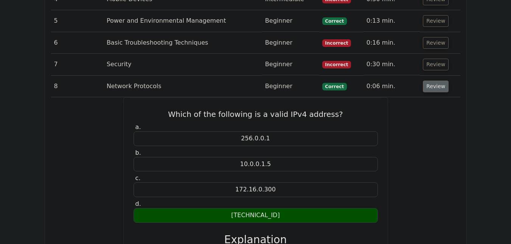
scroll to position [756, 0]
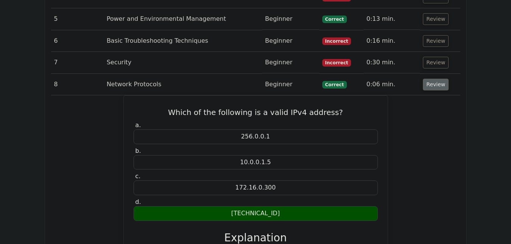
click at [435, 79] on button "Review" at bounding box center [436, 85] width 26 height 12
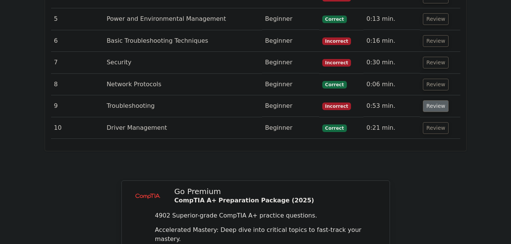
click at [432, 100] on button "Review" at bounding box center [436, 106] width 26 height 12
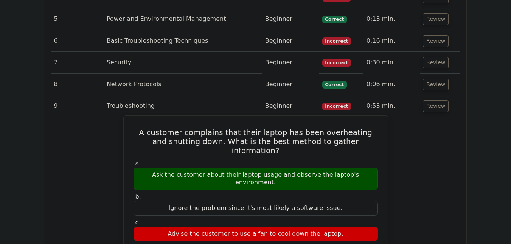
scroll to position [794, 0]
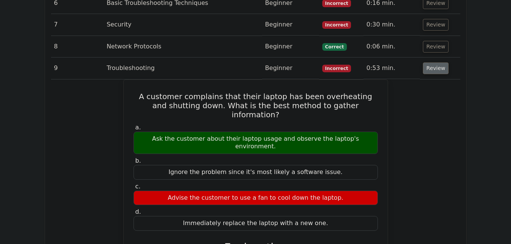
click at [433, 62] on button "Review" at bounding box center [436, 68] width 26 height 12
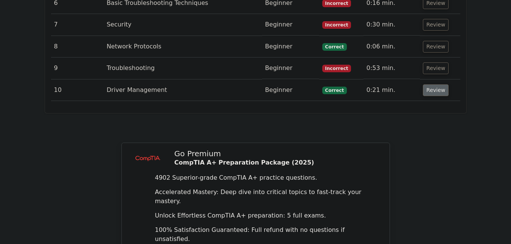
click at [432, 84] on button "Review" at bounding box center [436, 90] width 26 height 12
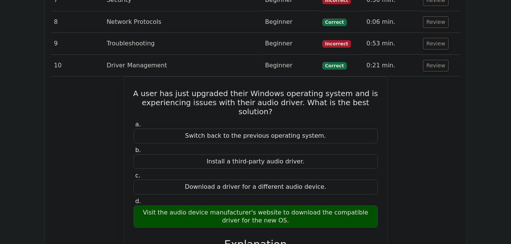
scroll to position [832, 0]
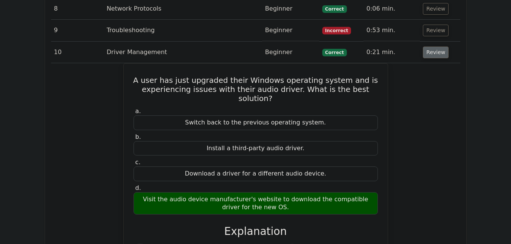
click at [436, 47] on button "Review" at bounding box center [436, 53] width 26 height 12
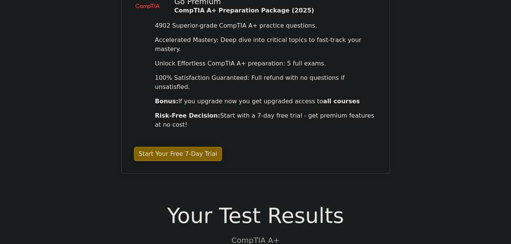
scroll to position [265, 0]
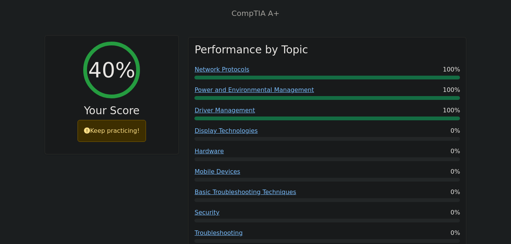
click at [119, 120] on div "Keep practicing!" at bounding box center [112, 131] width 68 height 22
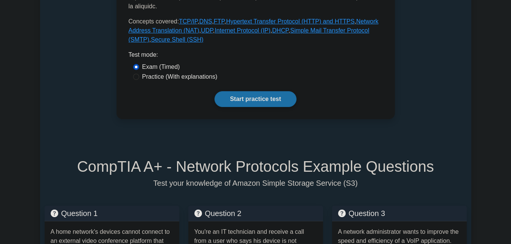
scroll to position [340, 0]
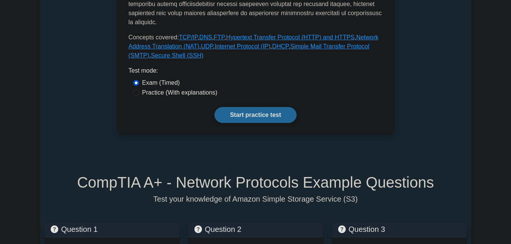
click at [238, 107] on link "Start practice test" at bounding box center [255, 115] width 82 height 16
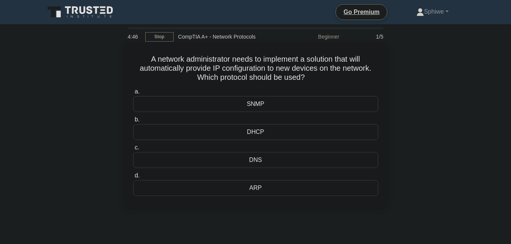
click at [256, 161] on div "DNS" at bounding box center [255, 160] width 245 height 16
click at [133, 150] on input "c. DNS" at bounding box center [133, 147] width 0 height 5
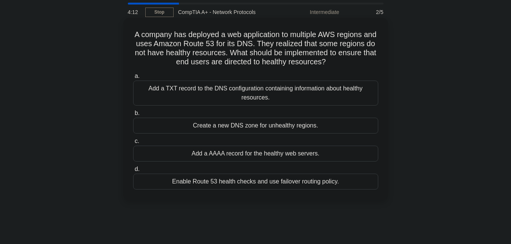
scroll to position [38, 0]
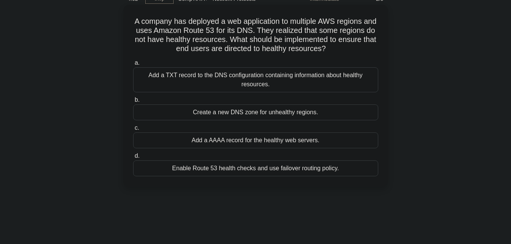
click at [241, 171] on div "Enable Route 53 health checks and use failover routing policy." at bounding box center [255, 168] width 245 height 16
click at [133, 158] on input "d. Enable Route 53 health checks and use failover routing policy." at bounding box center [133, 156] width 0 height 5
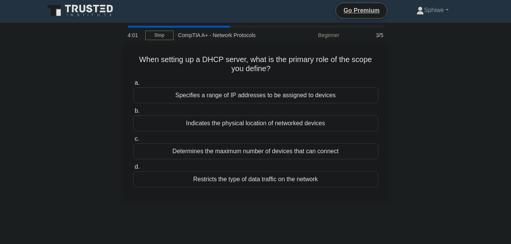
scroll to position [0, 0]
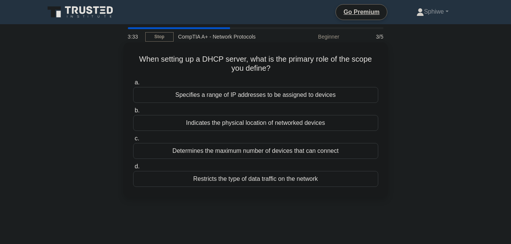
click at [306, 97] on div "Specifies a range of IP addresses to be assigned to devices" at bounding box center [255, 95] width 245 height 16
click at [133, 85] on input "a. Specifies a range of IP addresses to be assigned to devices" at bounding box center [133, 82] width 0 height 5
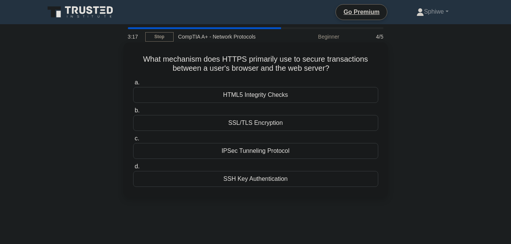
click at [250, 96] on div "HTML5 Integrity Checks" at bounding box center [255, 95] width 245 height 16
click at [133, 85] on input "a. HTML5 Integrity Checks" at bounding box center [133, 82] width 0 height 5
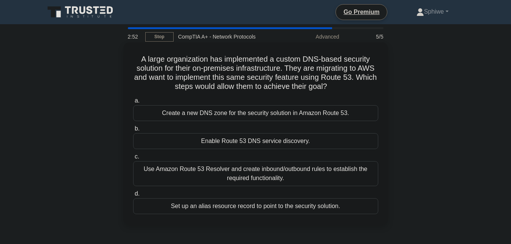
click at [245, 205] on div "Set up an alias resource record to point to the security solution." at bounding box center [255, 206] width 245 height 16
click at [133, 196] on input "d. Set up an alias resource record to point to the security solution." at bounding box center [133, 193] width 0 height 5
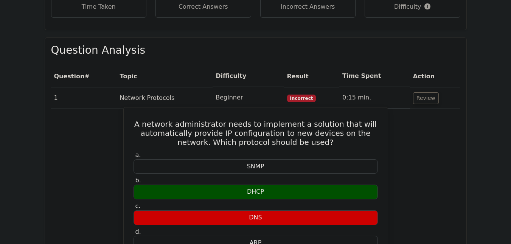
scroll to position [530, 0]
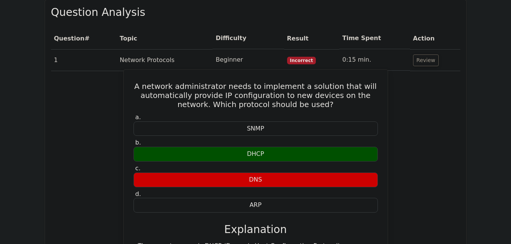
click at [252, 147] on div "DHCP" at bounding box center [256, 154] width 244 height 15
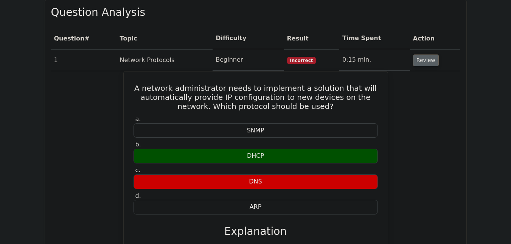
click at [418, 54] on button "Review" at bounding box center [426, 60] width 26 height 12
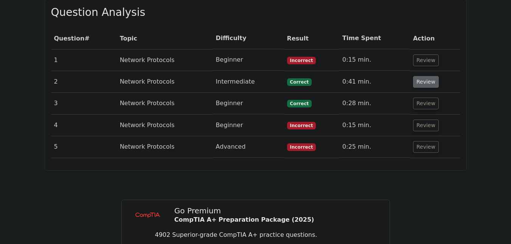
click at [417, 76] on button "Review" at bounding box center [426, 82] width 26 height 12
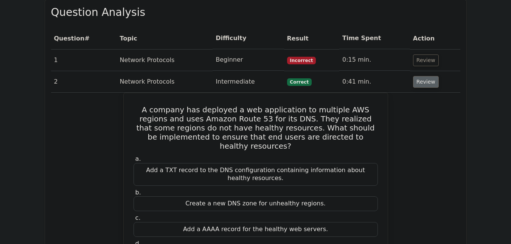
click at [421, 76] on button "Review" at bounding box center [426, 82] width 26 height 12
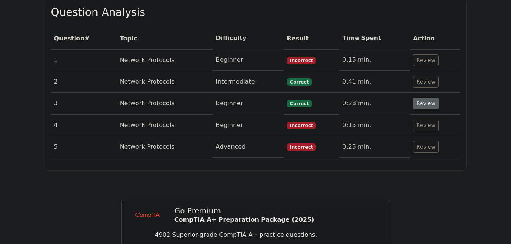
click at [418, 98] on button "Review" at bounding box center [426, 104] width 26 height 12
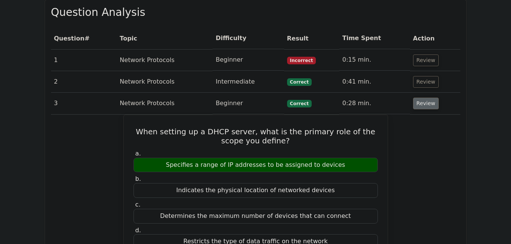
click at [427, 98] on button "Review" at bounding box center [426, 104] width 26 height 12
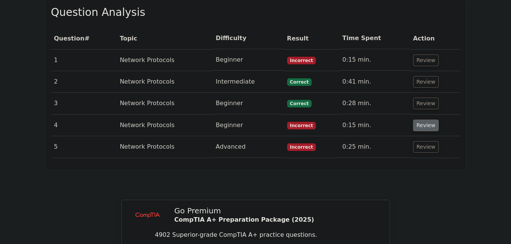
click at [425, 120] on button "Review" at bounding box center [426, 126] width 26 height 12
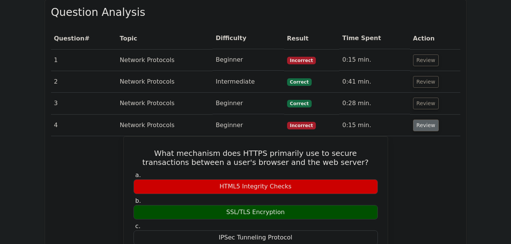
click at [416, 120] on button "Review" at bounding box center [426, 126] width 26 height 12
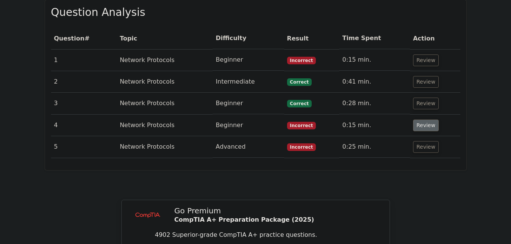
click at [417, 120] on button "Review" at bounding box center [426, 126] width 26 height 12
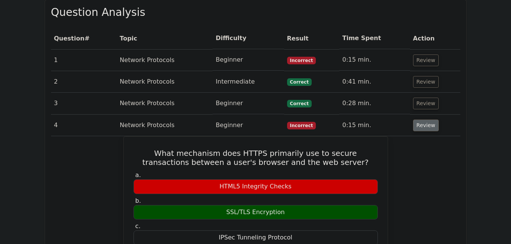
click at [417, 120] on button "Review" at bounding box center [426, 126] width 26 height 12
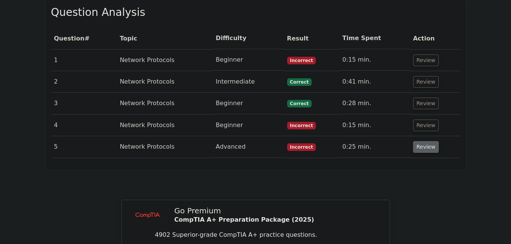
click at [418, 141] on button "Review" at bounding box center [426, 147] width 26 height 12
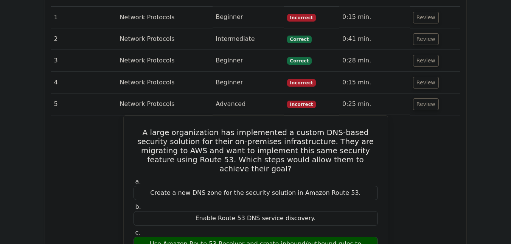
scroll to position [643, 0]
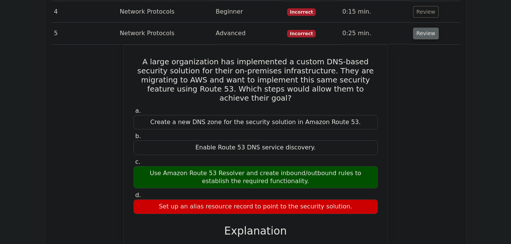
click at [426, 28] on button "Review" at bounding box center [426, 34] width 26 height 12
